Goal: Task Accomplishment & Management: Complete application form

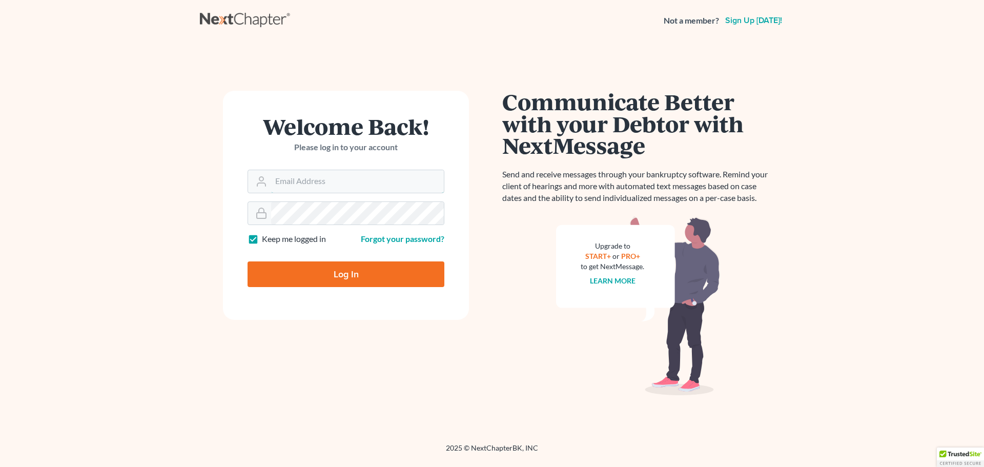
type input "[EMAIL_ADDRESS][DOMAIN_NAME]"
click at [333, 273] on input "Log In" at bounding box center [346, 274] width 197 height 26
type input "Thinking..."
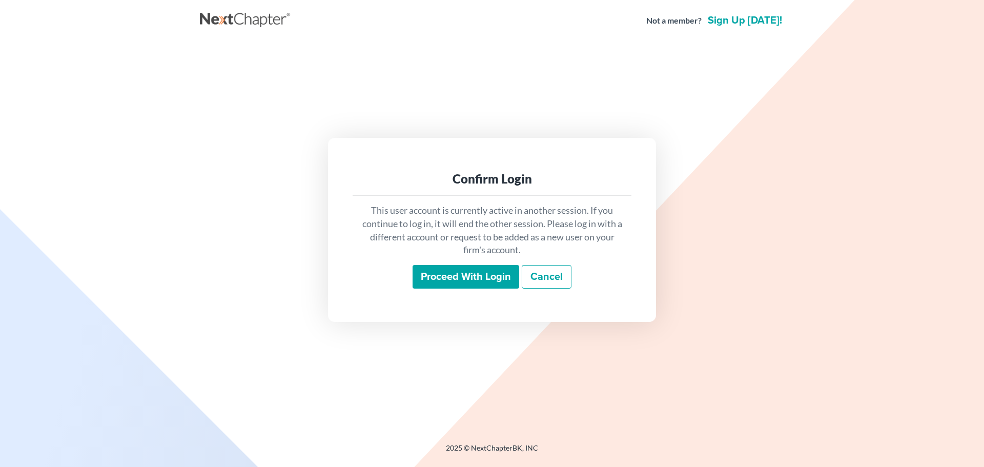
click at [493, 278] on input "Proceed with login" at bounding box center [466, 277] width 107 height 24
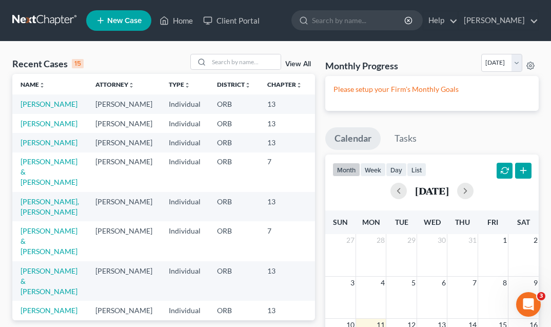
click at [37, 109] on td "Fitzgibbon, William" at bounding box center [49, 103] width 75 height 19
click at [37, 108] on link "Fitzgibbon, William" at bounding box center [49, 103] width 57 height 9
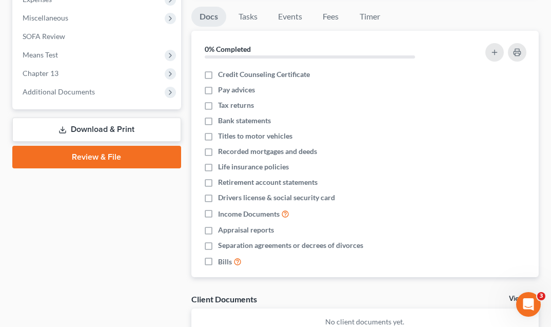
click at [115, 151] on link "Review & File" at bounding box center [96, 157] width 169 height 23
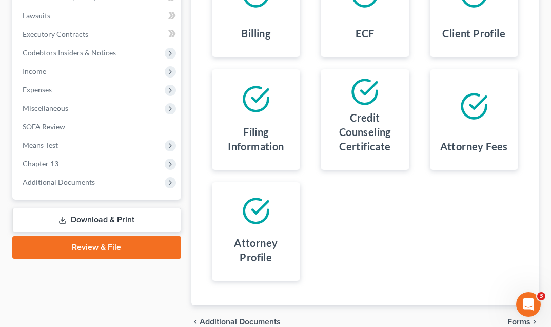
scroll to position [316, 0]
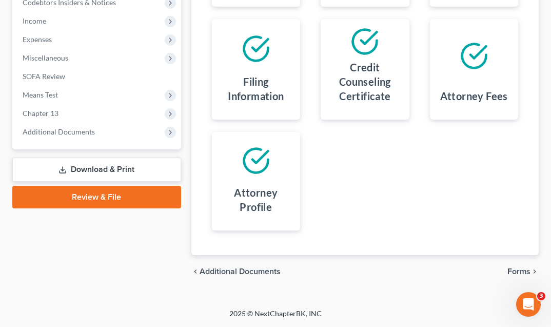
click at [524, 271] on span "Forms" at bounding box center [518, 271] width 23 height 8
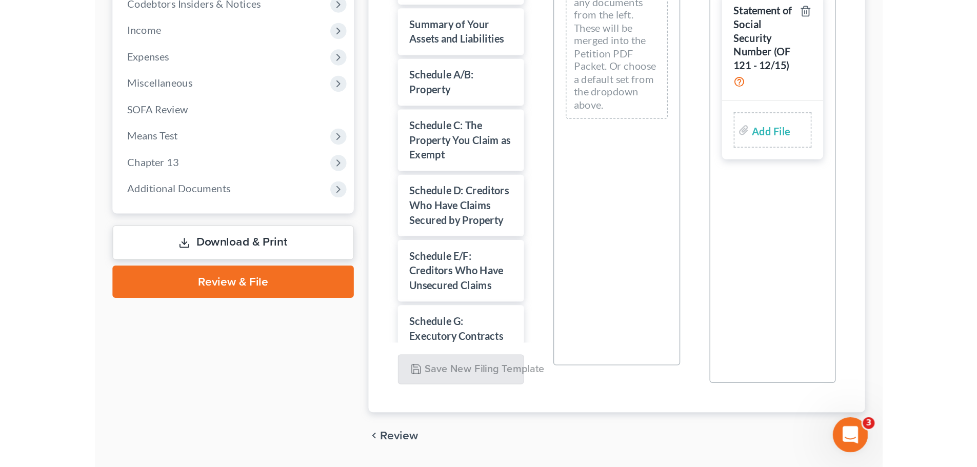
scroll to position [176, 0]
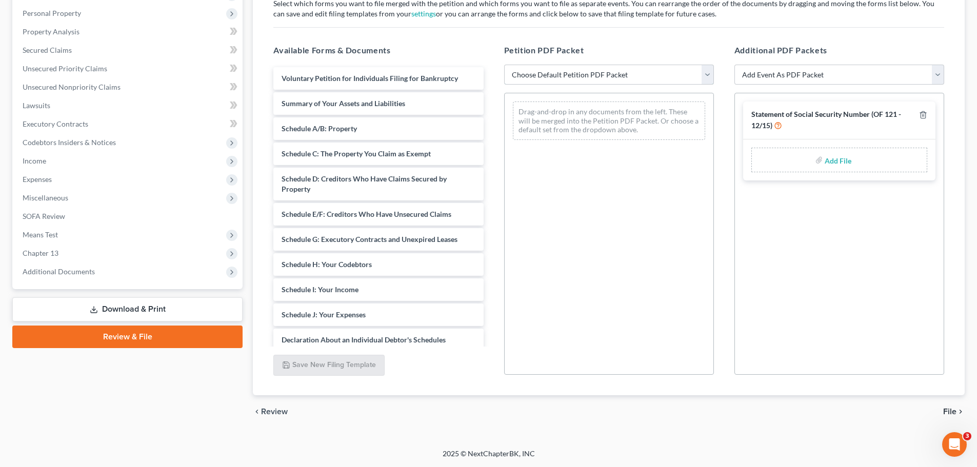
click at [551, 74] on select "Choose Default Petition PDF Packet Emergency Filing (Voluntary Petition and Cre…" at bounding box center [609, 75] width 210 height 21
select select "1"
click at [504, 65] on select "Choose Default Petition PDF Packet Emergency Filing (Voluntary Petition and Cre…" at bounding box center [609, 75] width 210 height 21
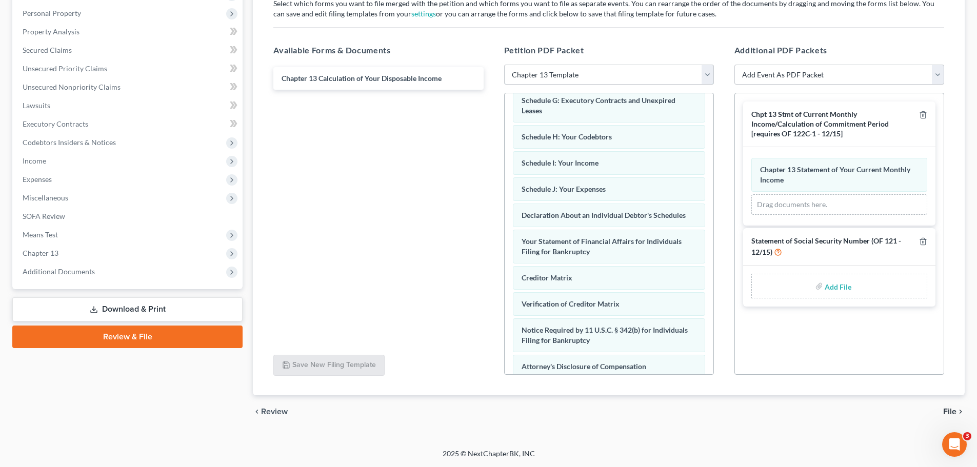
scroll to position [254, 0]
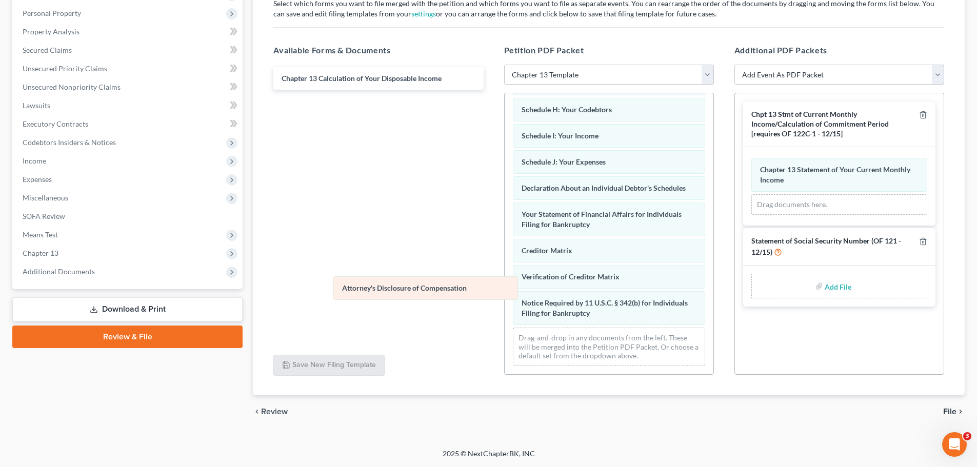
drag, startPoint x: 558, startPoint y: 315, endPoint x: 379, endPoint y: 290, distance: 181.2
click at [504, 290] on div "Attorney's Disclosure of Compensation Voluntary Petition for Individuals Filing…" at bounding box center [608, 125] width 209 height 498
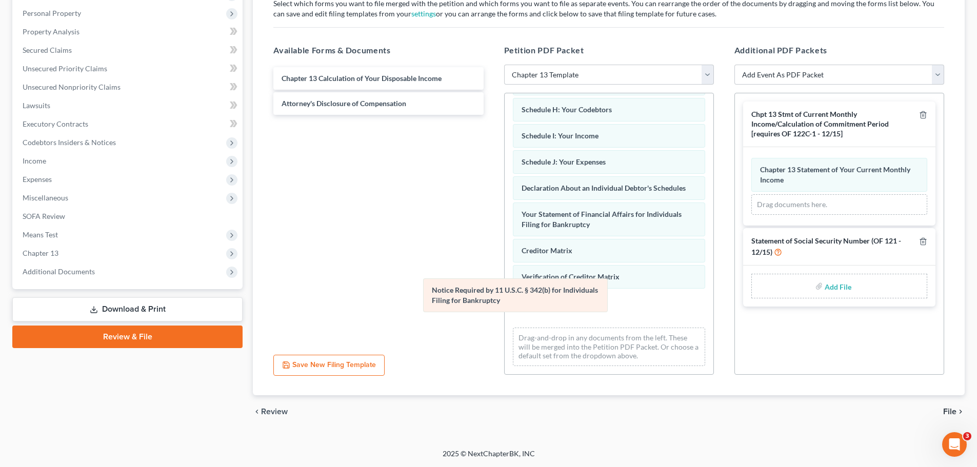
scroll to position [191, 0]
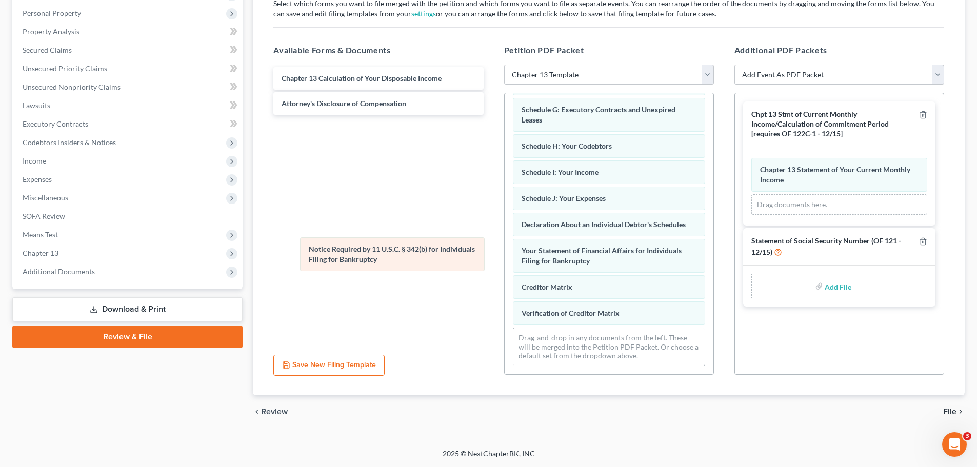
drag, startPoint x: 546, startPoint y: 312, endPoint x: 299, endPoint y: 249, distance: 255.6
click at [504, 249] on div "Notice Required by 11 U.S.C. § 342(b) for Individuals Filing for Bankruptcy Vol…" at bounding box center [608, 143] width 209 height 462
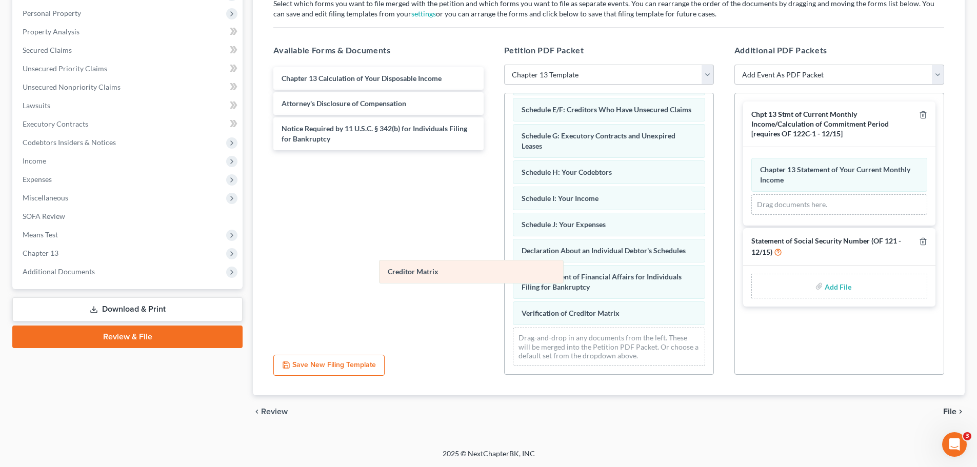
scroll to position [165, 0]
drag, startPoint x: 559, startPoint y: 289, endPoint x: 347, endPoint y: 248, distance: 216.2
click at [504, 248] on div "Creditor Matrix Voluntary Petition for Individuals Filing for Bankruptcy Summar…" at bounding box center [608, 156] width 209 height 436
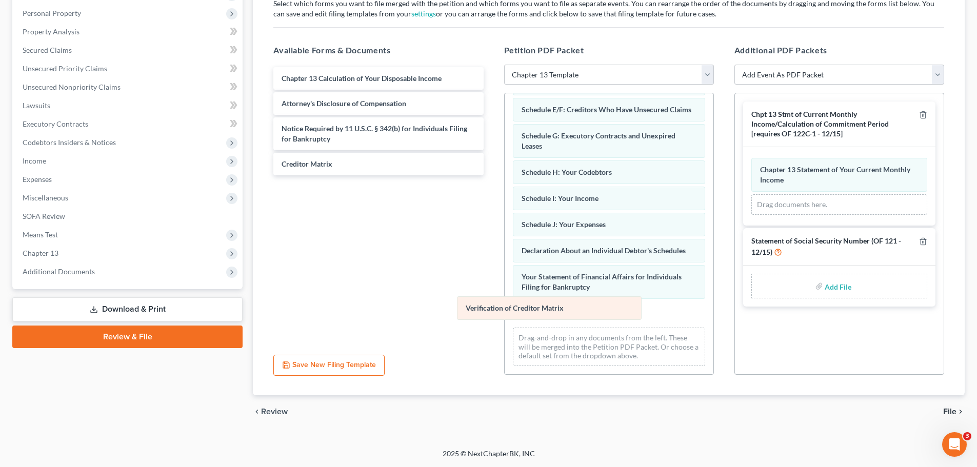
scroll to position [139, 0]
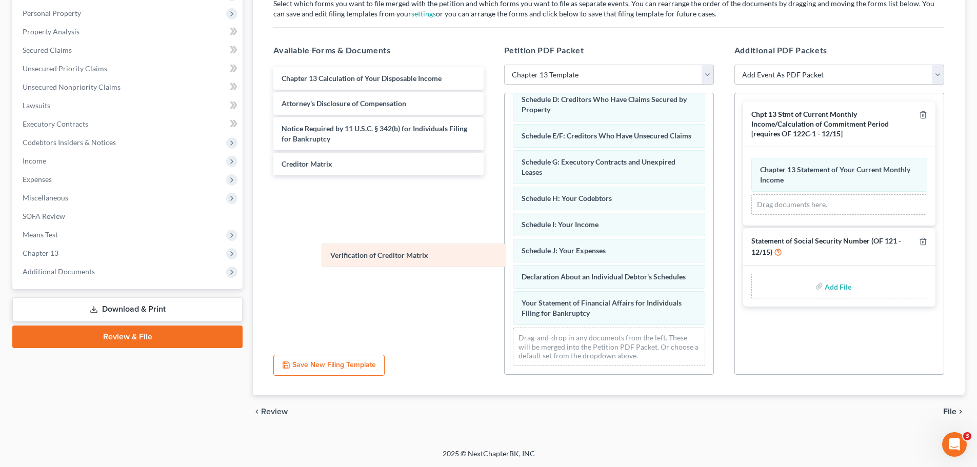
drag, startPoint x: 582, startPoint y: 314, endPoint x: 370, endPoint y: 234, distance: 227.1
click at [504, 234] on div "Verification of Creditor Matrix Voluntary Petition for Individuals Filing for B…" at bounding box center [608, 170] width 209 height 410
click at [839, 71] on select "Add Event As PDF Packet Attorney Disclosure of Compensation [LBF #1305 - 12/1/1…" at bounding box center [839, 75] width 210 height 21
select select "3"
click at [734, 65] on select "Add Event As PDF Packet Attorney Disclosure of Compensation [LBF #1305 - 12/1/1…" at bounding box center [839, 75] width 210 height 21
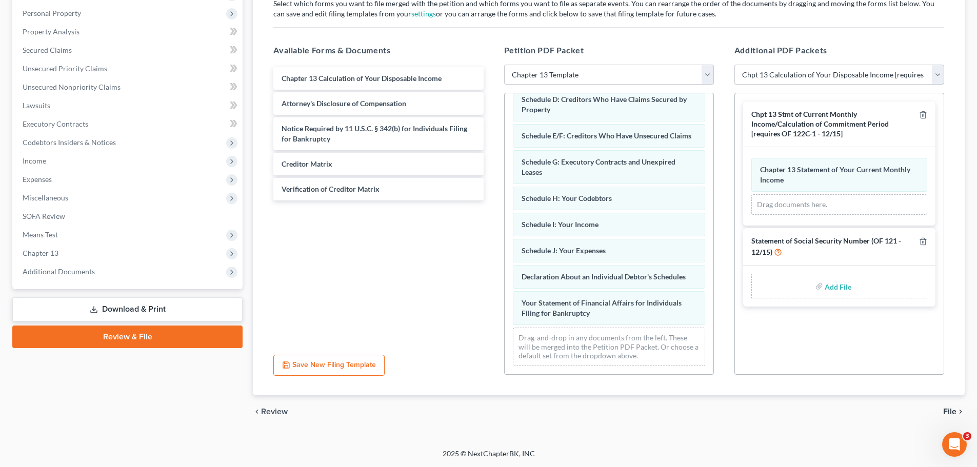
select select
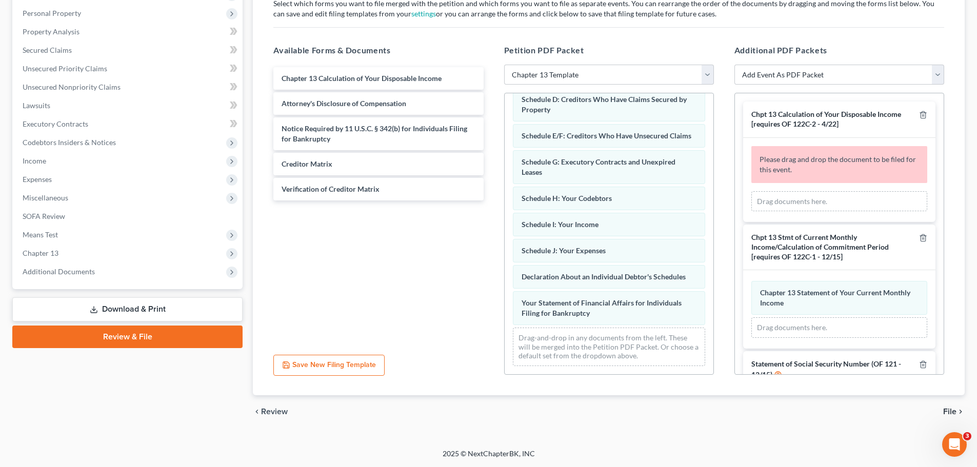
click at [817, 204] on div "Drag documents here." at bounding box center [839, 201] width 176 height 21
click at [813, 169] on div "Please drag and drop the document to be filed for this event." at bounding box center [839, 164] width 176 height 37
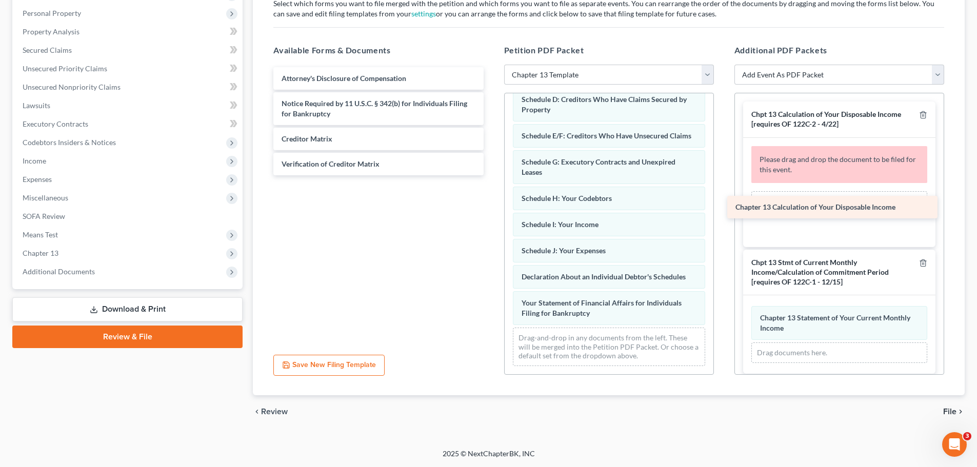
drag, startPoint x: 410, startPoint y: 81, endPoint x: 863, endPoint y: 205, distance: 469.2
click at [491, 175] on div "Chapter 13 Calculation of Your Disposable Income Chapter 13 Calculation of Your…" at bounding box center [378, 121] width 226 height 108
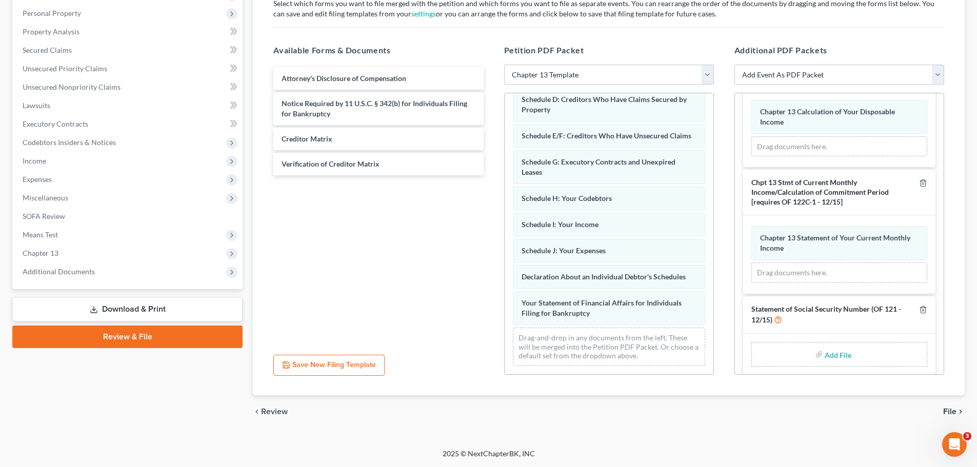
scroll to position [57, 0]
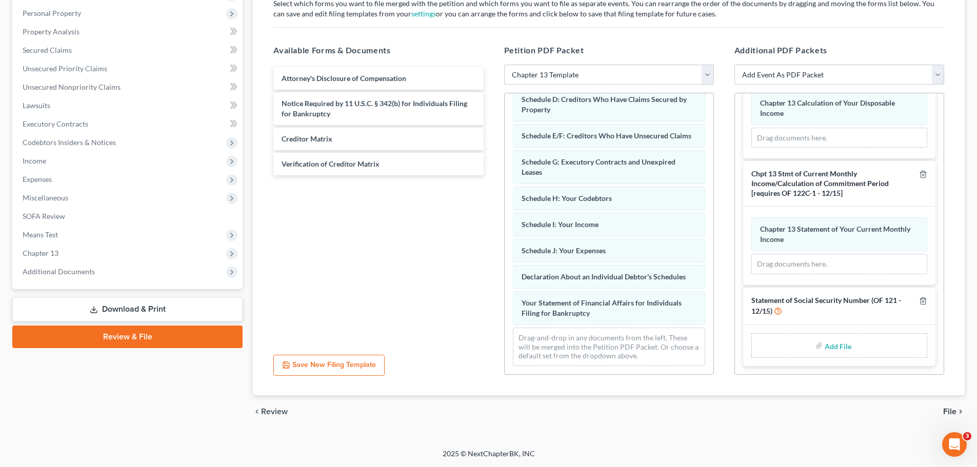
click at [825, 351] on input "file" at bounding box center [836, 345] width 25 height 18
click at [158, 304] on link "Download & Print" at bounding box center [127, 309] width 230 height 24
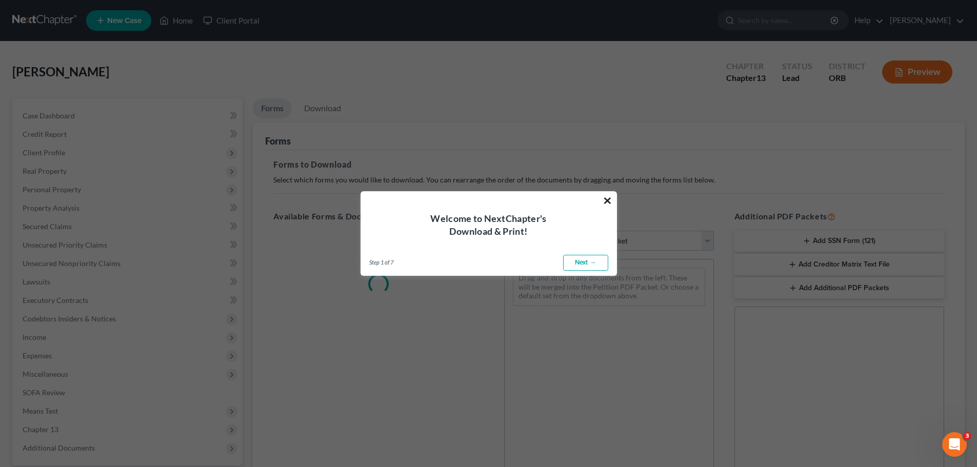
click at [605, 196] on button "×" at bounding box center [607, 200] width 10 height 16
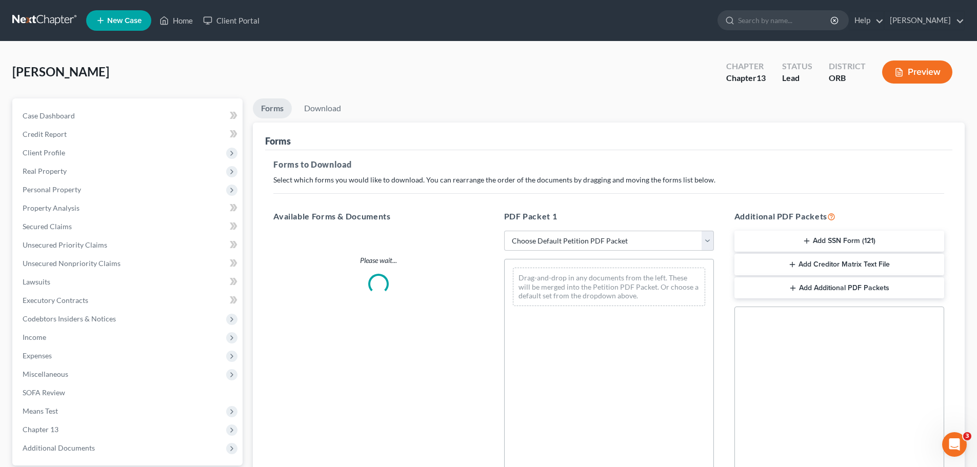
click at [840, 238] on button "Add SSN Form (121)" at bounding box center [839, 242] width 210 height 22
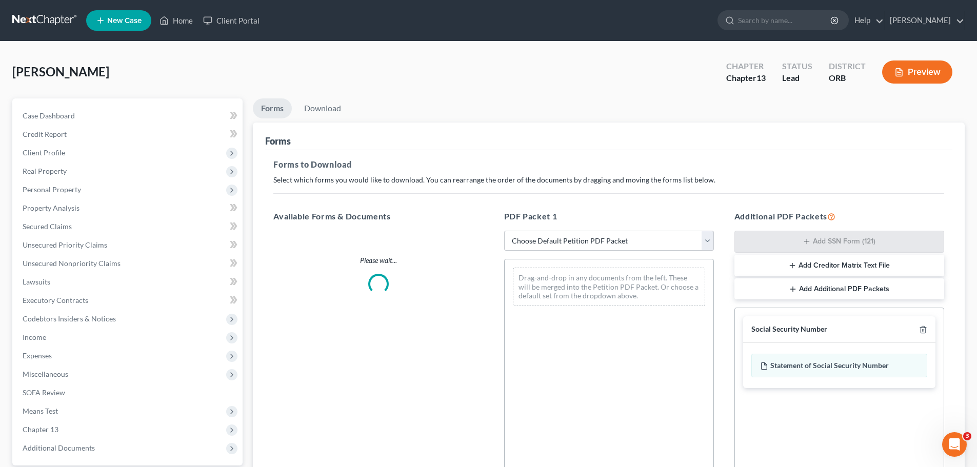
scroll to position [166, 0]
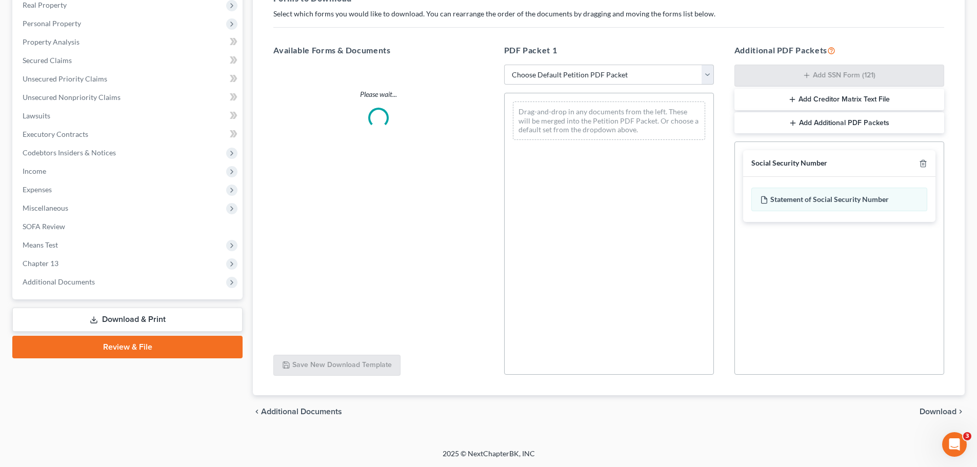
click at [933, 408] on span "Download" at bounding box center [937, 412] width 37 height 8
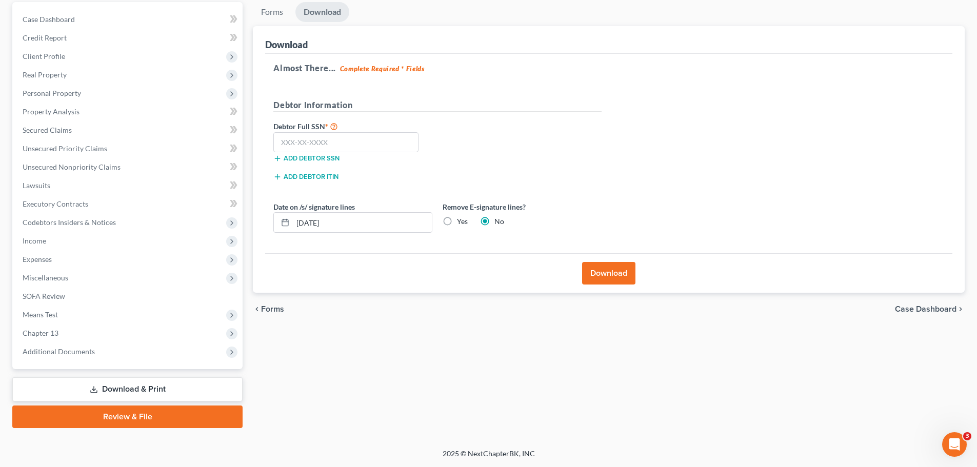
click at [701, 327] on div "Forms Download Forms Forms to Download Select which forms you would like to dow…" at bounding box center [609, 215] width 722 height 426
click at [323, 150] on input "text" at bounding box center [345, 142] width 145 height 21
type input "562-41-9599"
click at [767, 389] on div "Forms Download Forms Forms to Download Select which forms you would like to dow…" at bounding box center [609, 215] width 722 height 426
click at [606, 275] on button "Download" at bounding box center [608, 273] width 53 height 23
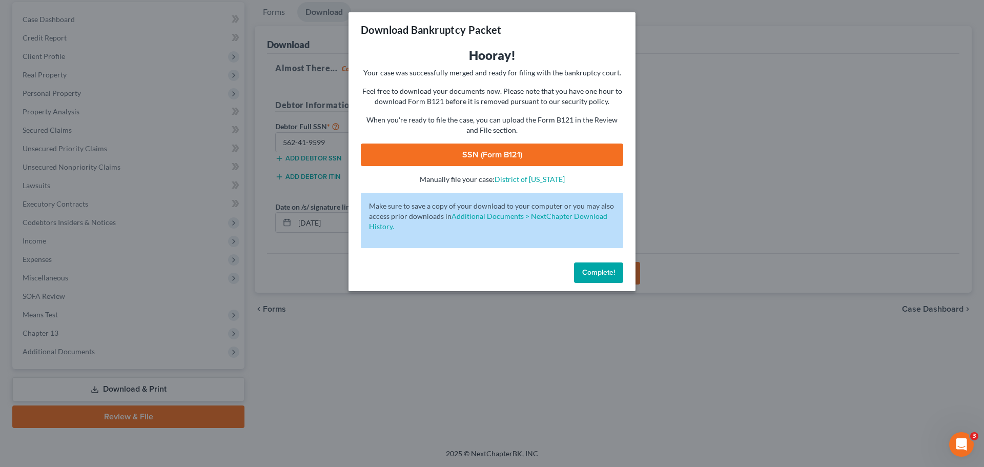
click at [517, 155] on link "SSN (Form B121)" at bounding box center [492, 155] width 262 height 23
click at [606, 269] on span "Complete!" at bounding box center [598, 272] width 33 height 9
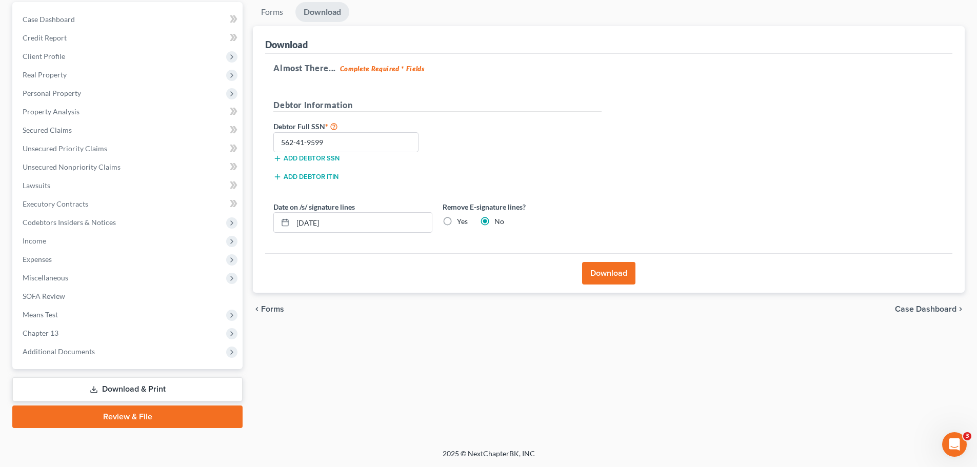
click at [149, 412] on link "Review & File" at bounding box center [127, 416] width 230 height 23
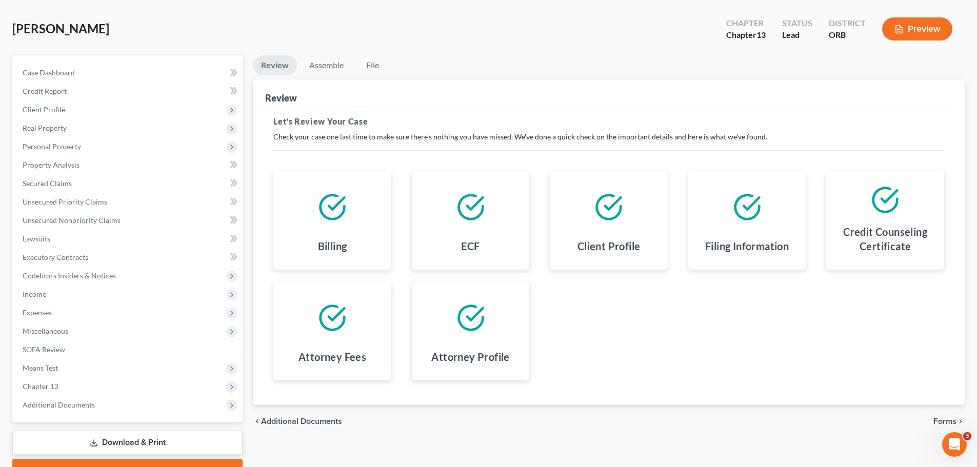
scroll to position [96, 0]
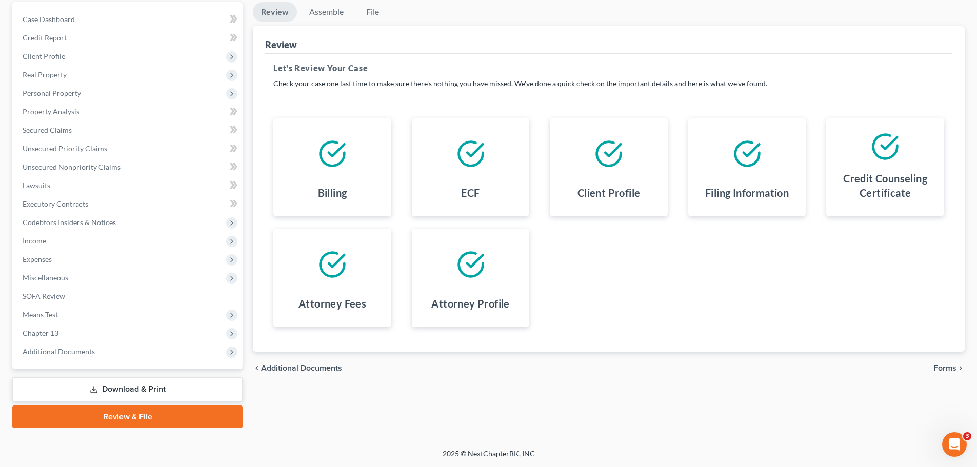
click at [953, 371] on span "Forms" at bounding box center [944, 368] width 23 height 8
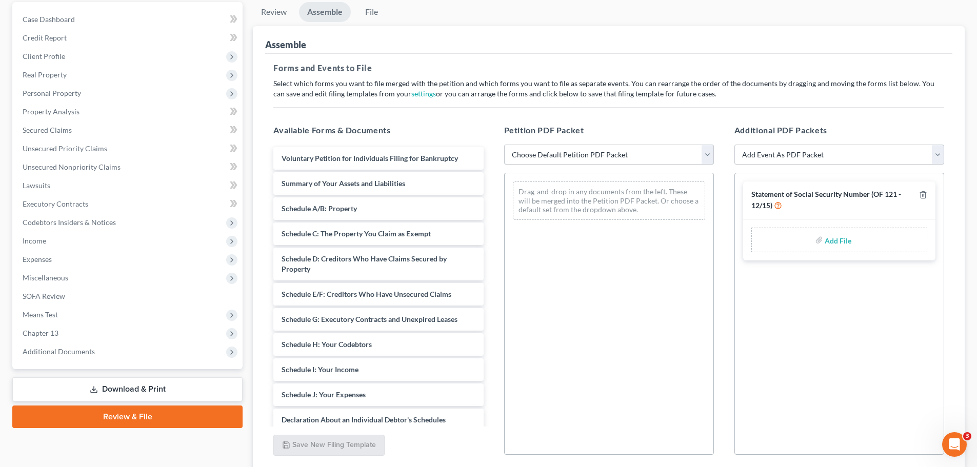
click at [533, 154] on select "Choose Default Petition PDF Packet Emergency Filing (Voluntary Petition and Cre…" at bounding box center [609, 155] width 210 height 21
select select "1"
click at [504, 145] on select "Choose Default Petition PDF Packet Emergency Filing (Voluntary Petition and Cre…" at bounding box center [609, 155] width 210 height 21
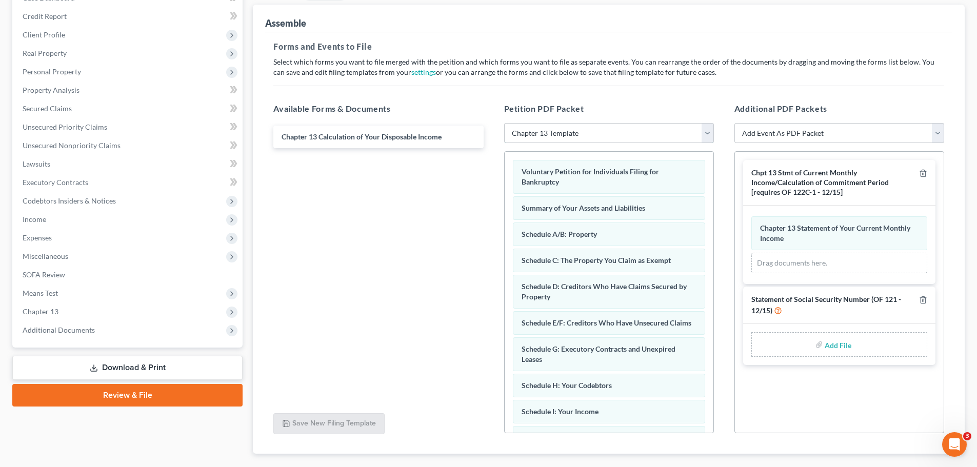
scroll to position [140, 0]
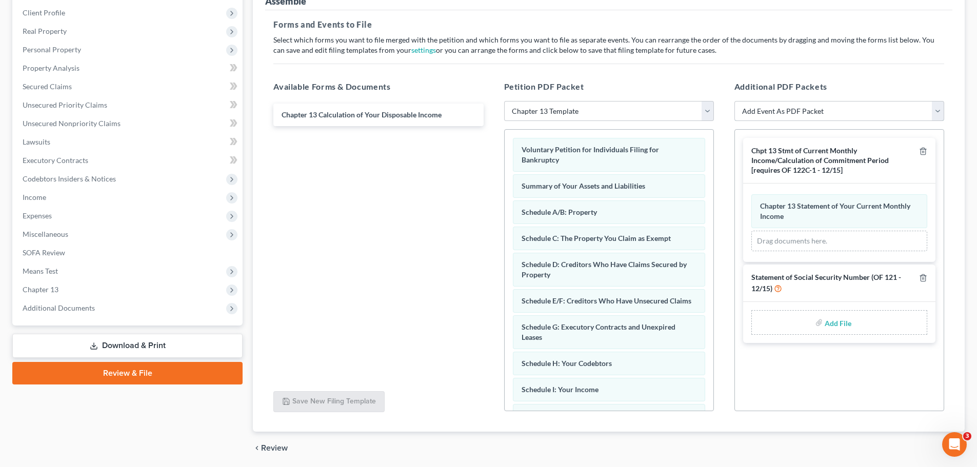
click at [832, 113] on select "Add Event As PDF Packet Attorney Disclosure of Compensation [LBF #1305 - 12/1/1…" at bounding box center [839, 111] width 210 height 21
select select "3"
click at [734, 101] on select "Add Event As PDF Packet Attorney Disclosure of Compensation [LBF #1305 - 12/1/1…" at bounding box center [839, 111] width 210 height 21
select select
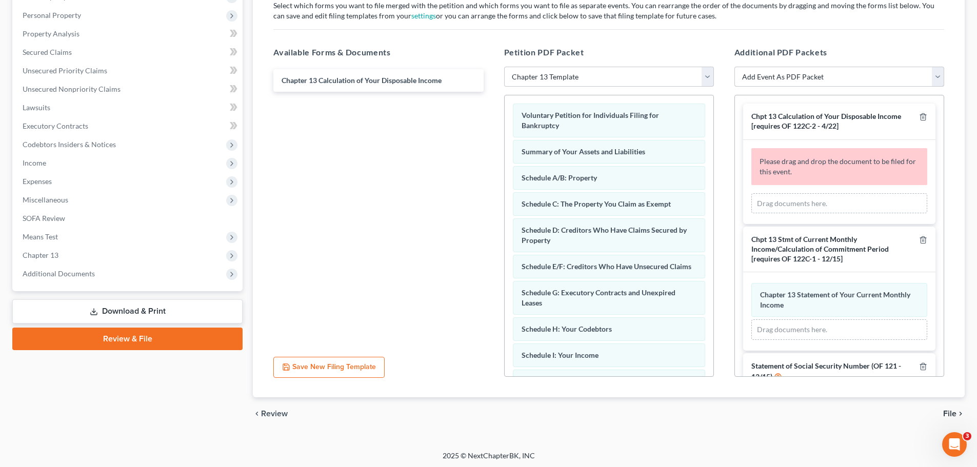
scroll to position [176, 0]
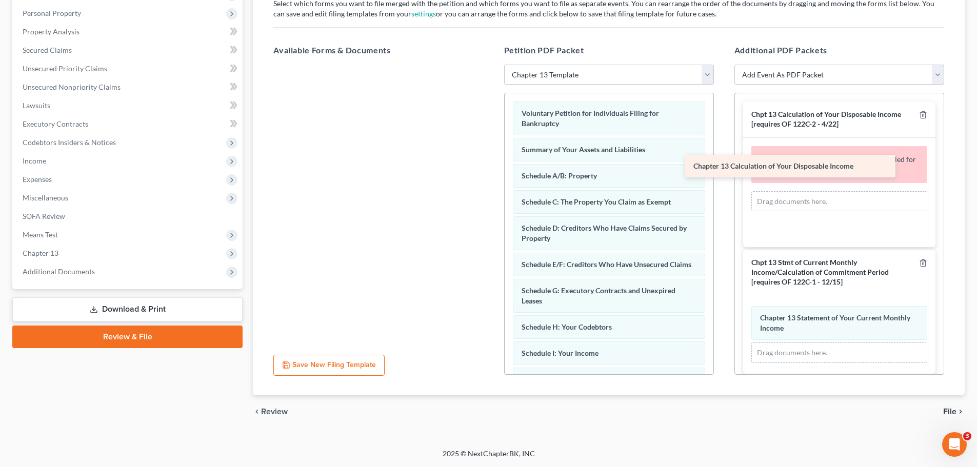
drag, startPoint x: 412, startPoint y: 79, endPoint x: 838, endPoint y: 167, distance: 434.9
click at [491, 65] on div "Chapter 13 Calculation of Your Disposable Income Chapter 13 Calculation of Your…" at bounding box center [378, 65] width 226 height 0
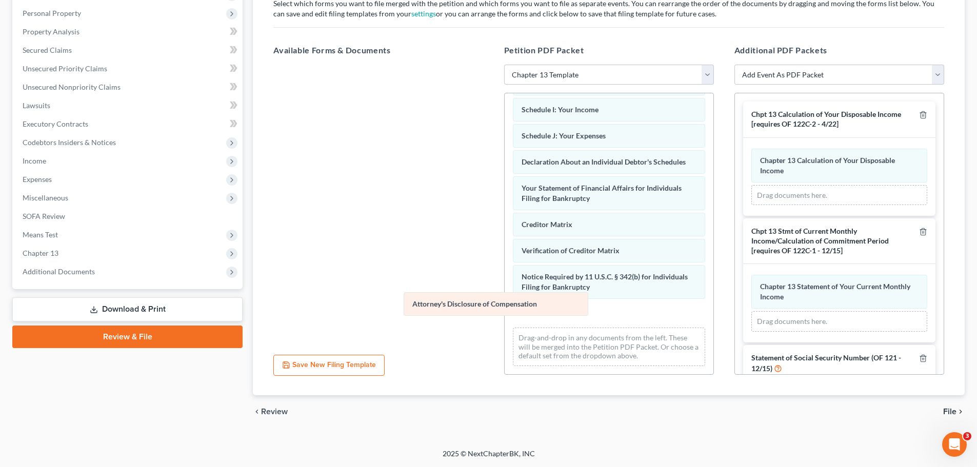
scroll to position [228, 0]
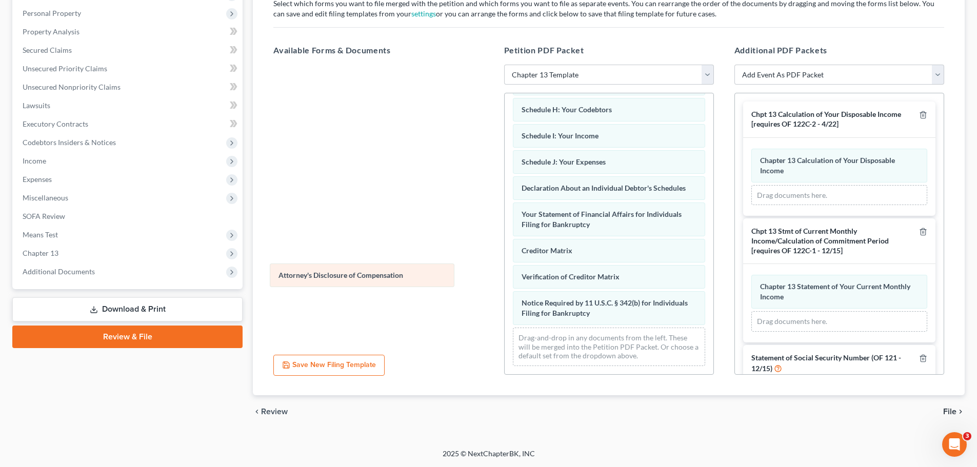
drag, startPoint x: 589, startPoint y: 316, endPoint x: 346, endPoint y: 277, distance: 246.0
click at [504, 277] on div "Attorney's Disclosure of Compensation Voluntary Petition for Individuals Filing…" at bounding box center [608, 125] width 209 height 498
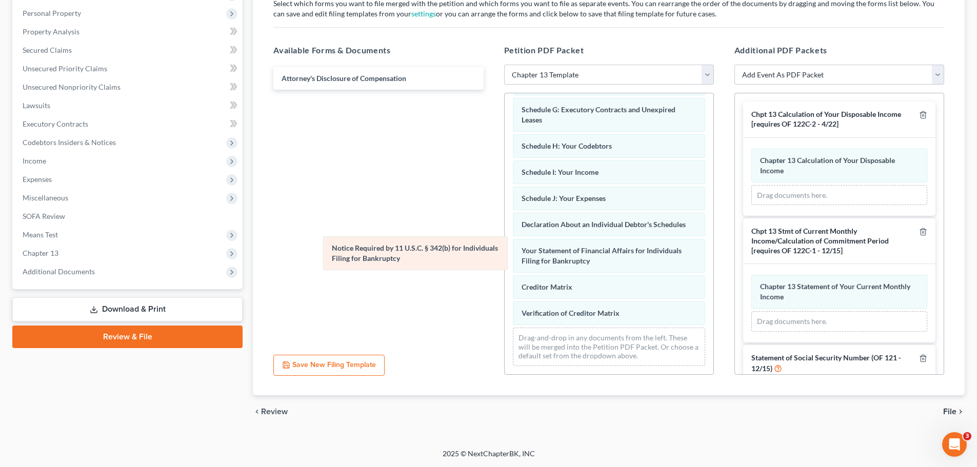
scroll to position [191, 0]
drag, startPoint x: 538, startPoint y: 301, endPoint x: 330, endPoint y: 237, distance: 218.1
click at [504, 237] on div "Notice Required by 11 U.S.C. § 342(b) for Individuals Filing for Bankruptcy Vol…" at bounding box center [608, 143] width 209 height 462
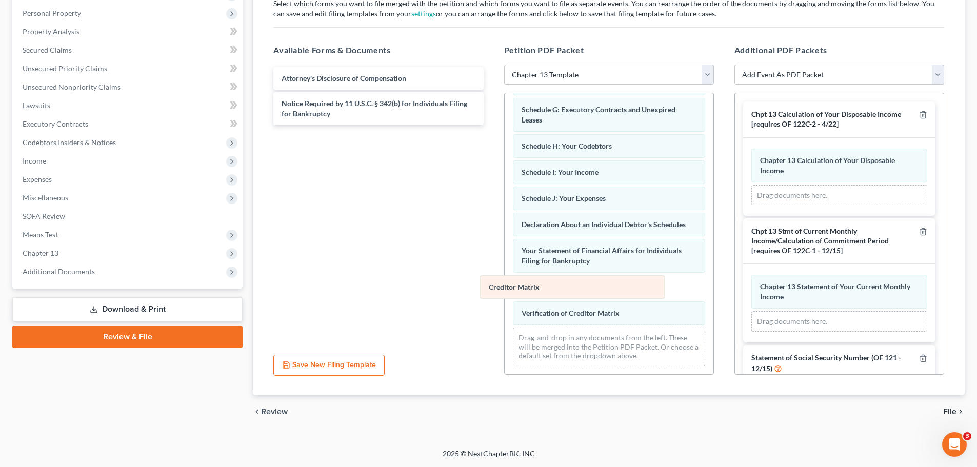
scroll to position [165, 0]
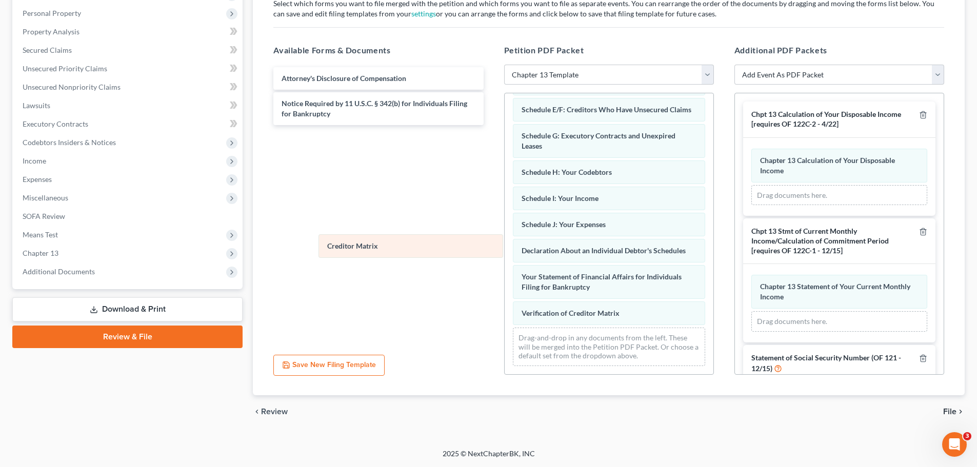
drag, startPoint x: 563, startPoint y: 290, endPoint x: 366, endPoint y: 247, distance: 201.5
click at [504, 247] on div "Creditor Matrix Voluntary Petition for Individuals Filing for Bankruptcy Summar…" at bounding box center [608, 156] width 209 height 436
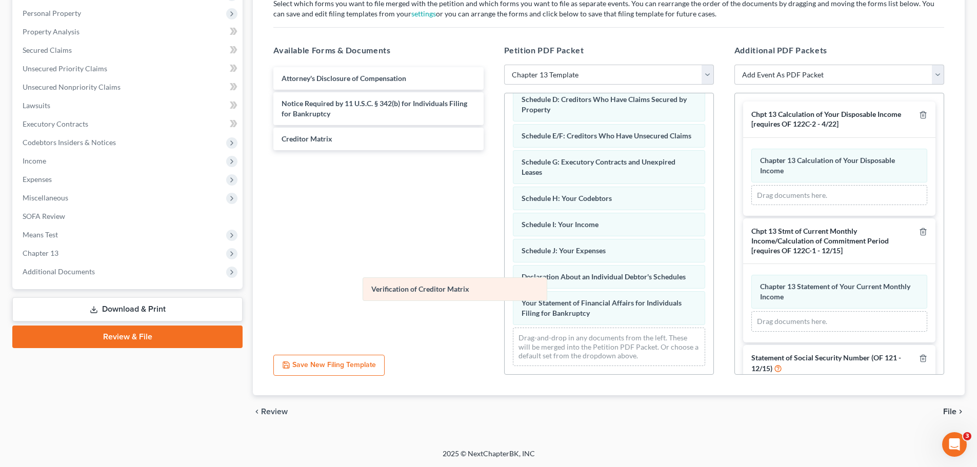
scroll to position [139, 0]
drag, startPoint x: 557, startPoint y: 315, endPoint x: 359, endPoint y: 231, distance: 215.0
click at [504, 234] on div "Verification of Creditor Matrix Voluntary Petition for Individuals Filing for B…" at bounding box center [608, 170] width 209 height 410
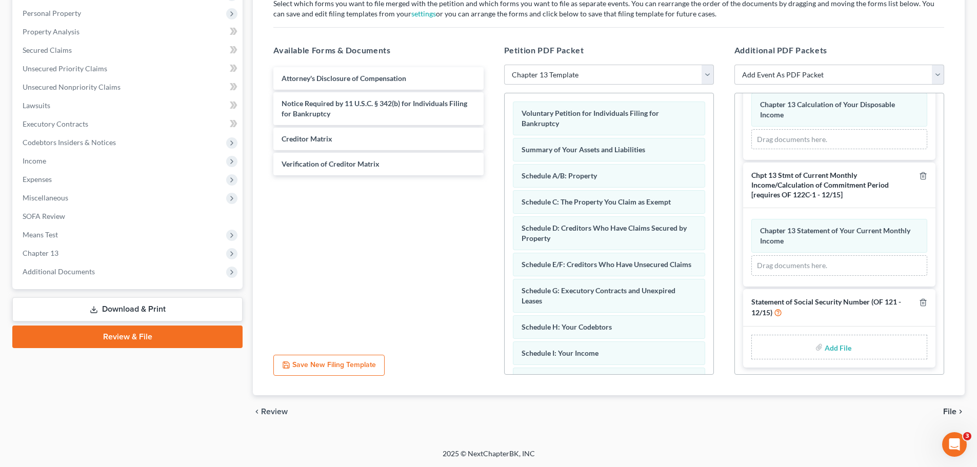
scroll to position [57, 0]
click at [850, 346] on div "Add File" at bounding box center [839, 345] width 176 height 25
click at [833, 350] on input "file" at bounding box center [836, 345] width 25 height 18
type input "C:\fakepath\121.pdf"
click at [949, 408] on span "File" at bounding box center [949, 412] width 13 height 8
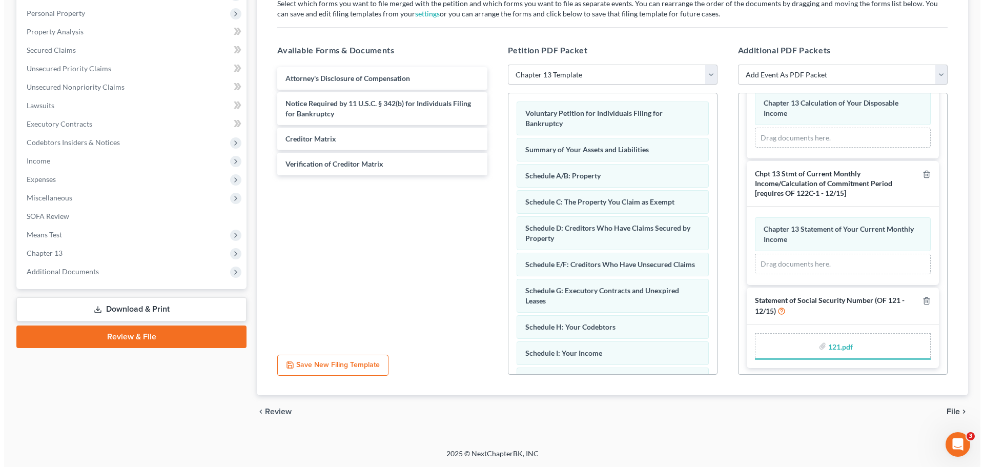
scroll to position [96, 0]
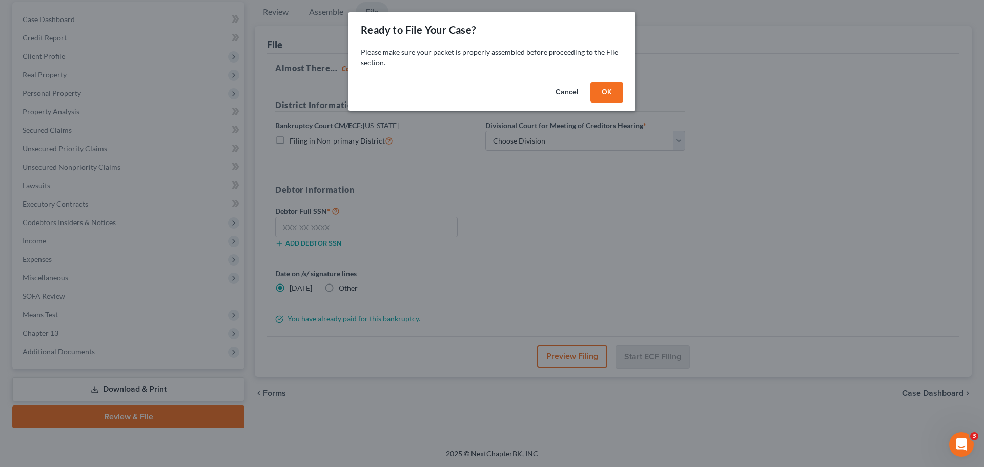
click at [612, 93] on button "OK" at bounding box center [607, 92] width 33 height 21
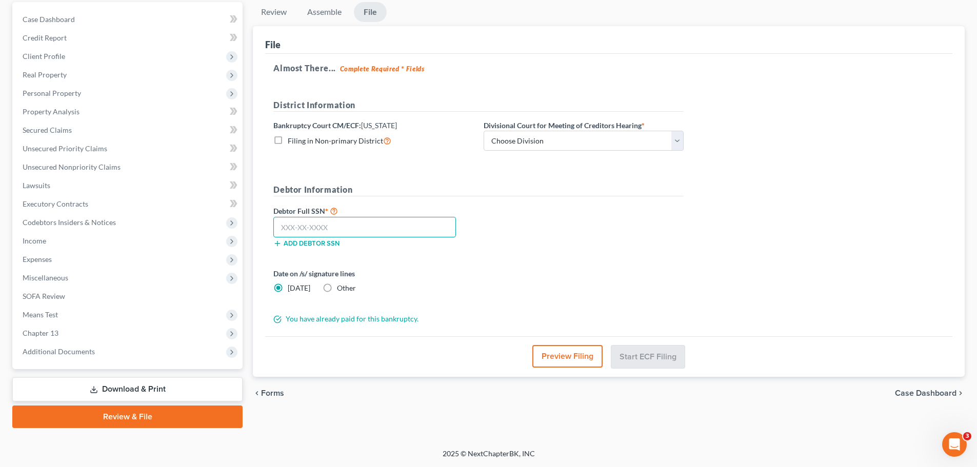
click at [291, 230] on input "text" at bounding box center [364, 227] width 182 height 21
type input "562-41-9599"
click at [652, 140] on select "Choose Division Eugene Portland" at bounding box center [583, 141] width 200 height 21
select select "1"
click at [483, 131] on select "Choose Division Eugene Portland" at bounding box center [583, 141] width 200 height 21
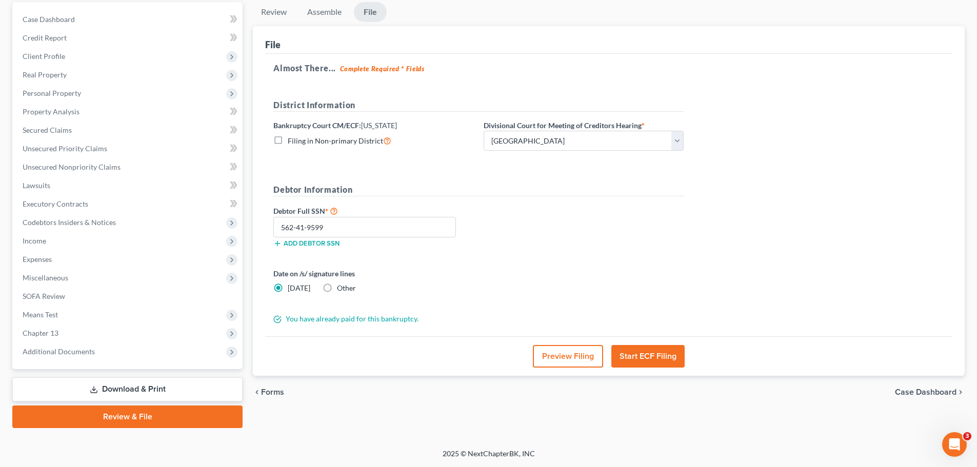
click at [634, 358] on button "Start ECF Filing" at bounding box center [647, 356] width 73 height 23
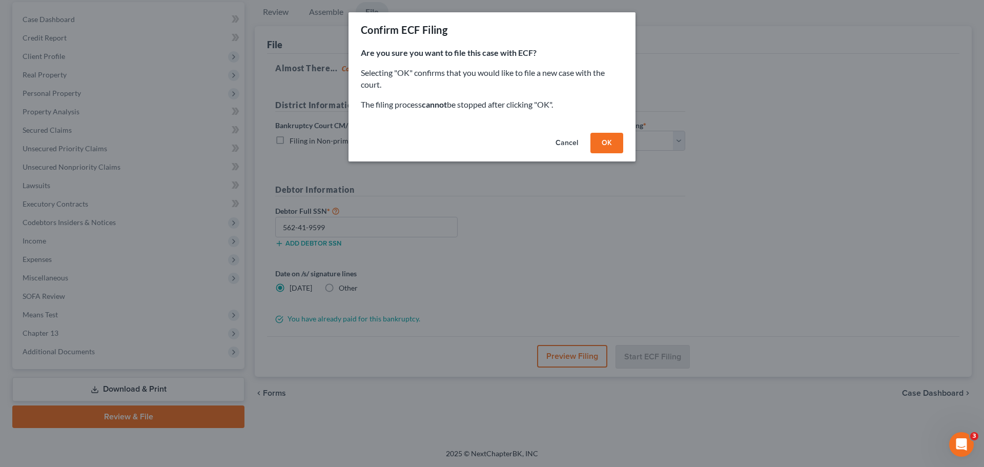
click at [604, 141] on button "OK" at bounding box center [607, 143] width 33 height 21
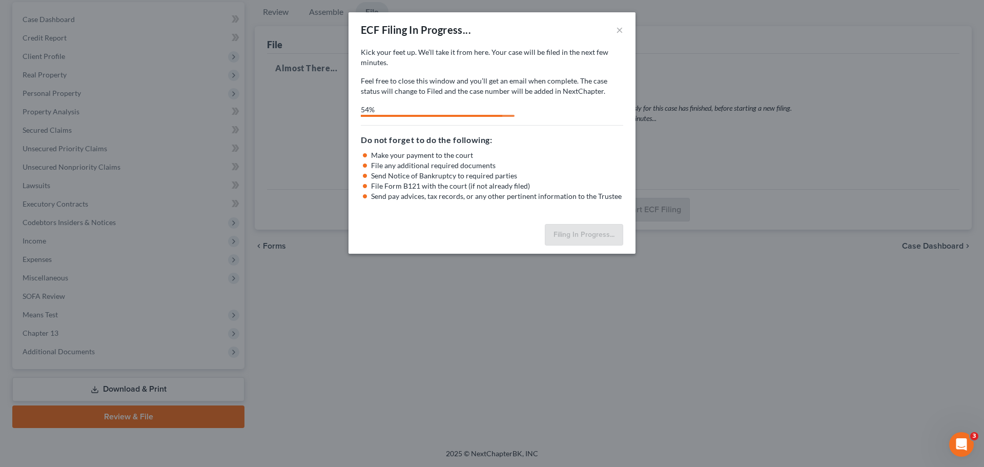
select select "1"
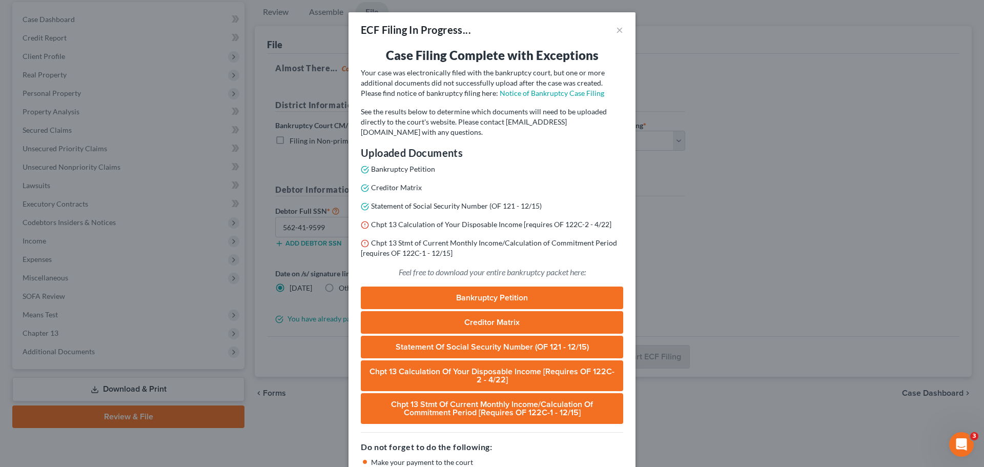
click at [488, 298] on link "Bankruptcy Petition" at bounding box center [492, 298] width 262 height 23
click at [502, 343] on link "Statement of Social Security Number (OF 121 - 12/15)" at bounding box center [492, 347] width 262 height 23
click at [503, 94] on link "Notice of Bankruptcy Case Filing" at bounding box center [552, 93] width 105 height 9
